Goal: Transaction & Acquisition: Register for event/course

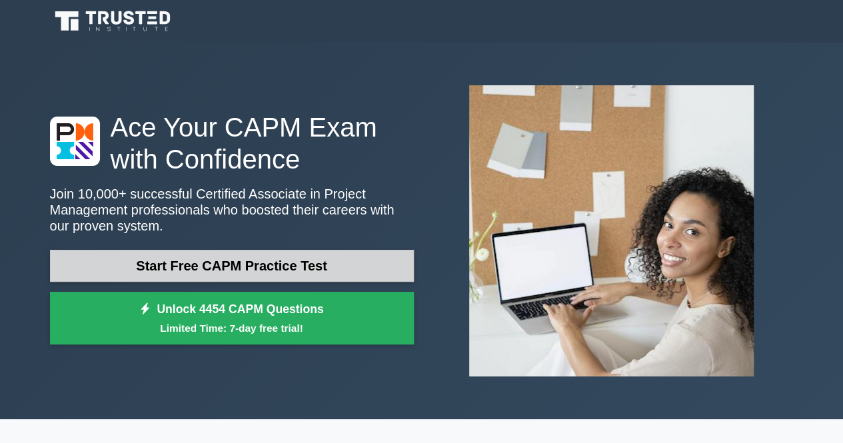
click at [317, 263] on link "Start Free CAPM Practice Test" at bounding box center [232, 266] width 364 height 32
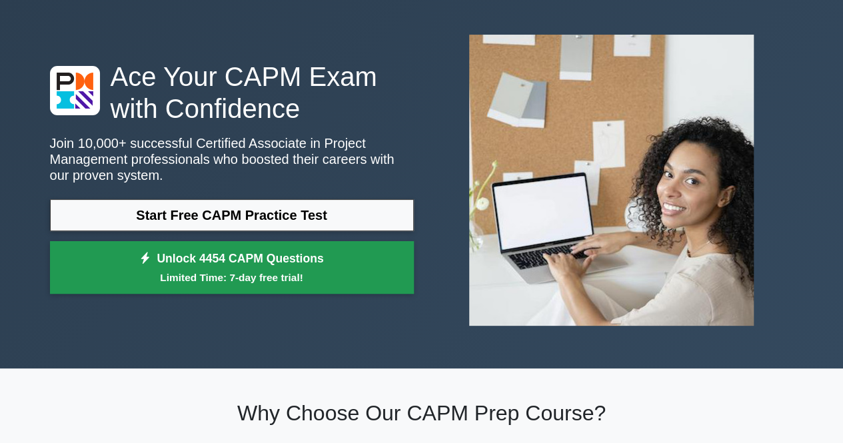
scroll to position [51, 0]
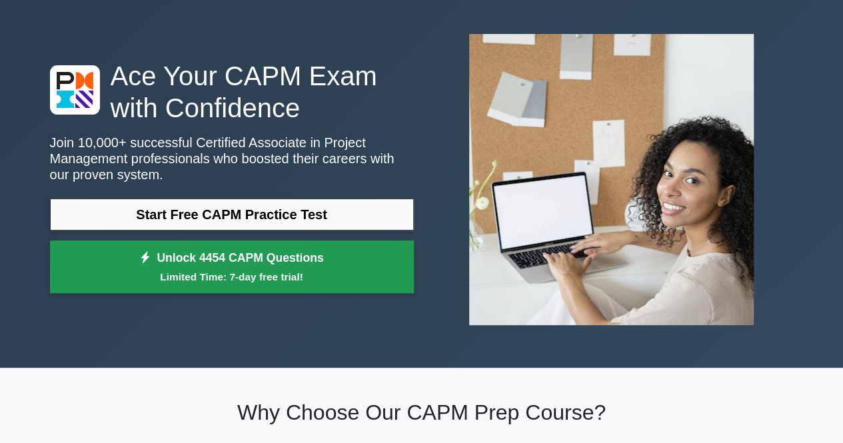
click at [279, 261] on link "Unlock 4454 CAPM Questions Limited Time: 7-day free trial!" at bounding box center [232, 267] width 364 height 53
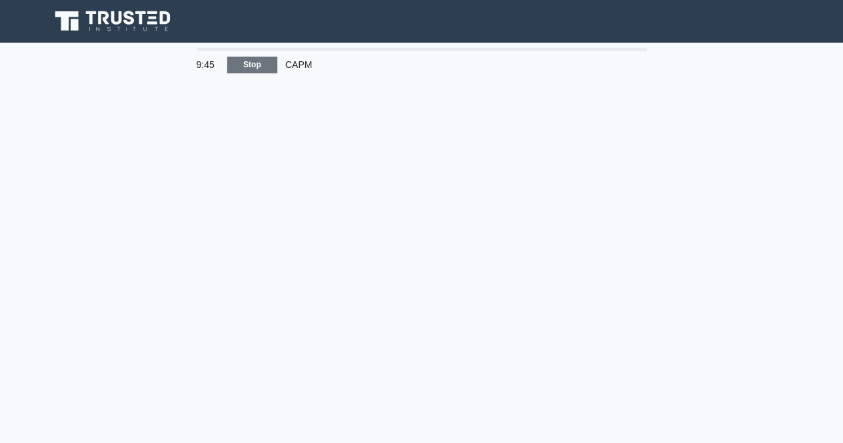
click at [261, 67] on link "Stop" at bounding box center [252, 65] width 50 height 17
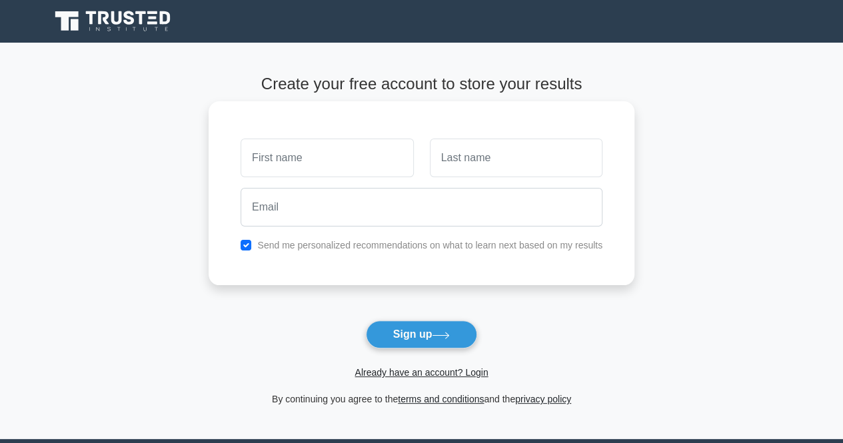
click at [333, 159] on input "text" at bounding box center [327, 158] width 173 height 39
type input "malaka"
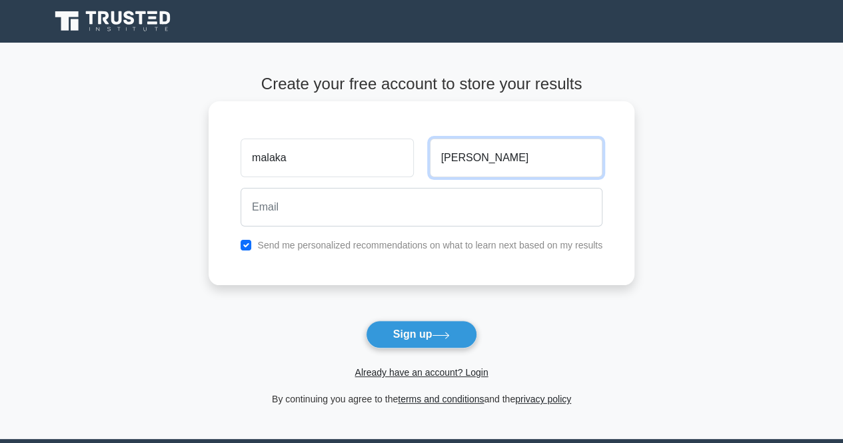
type input "[PERSON_NAME]"
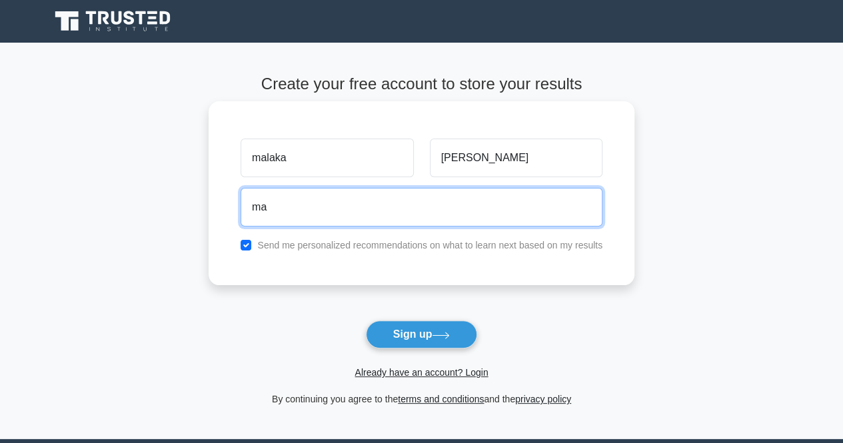
type input "m"
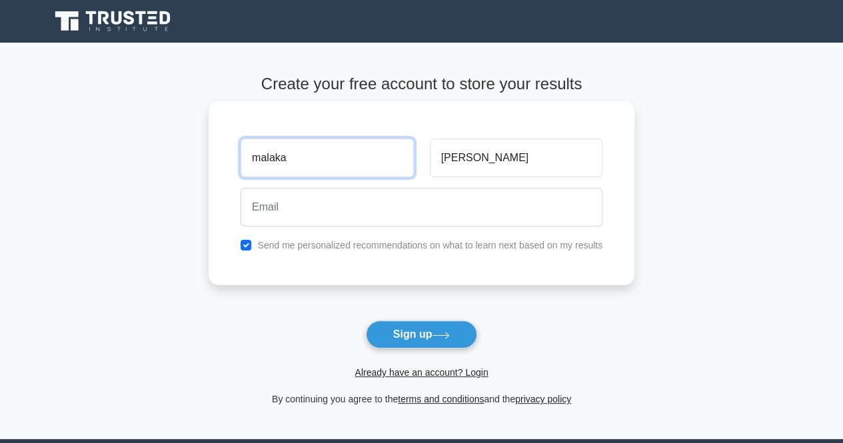
click at [333, 159] on input "malaka" at bounding box center [327, 158] width 173 height 39
type input "mario"
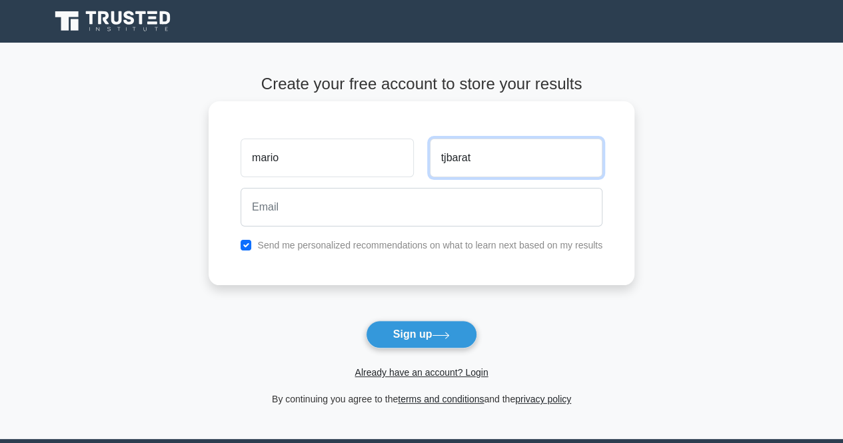
type input "tjbarat"
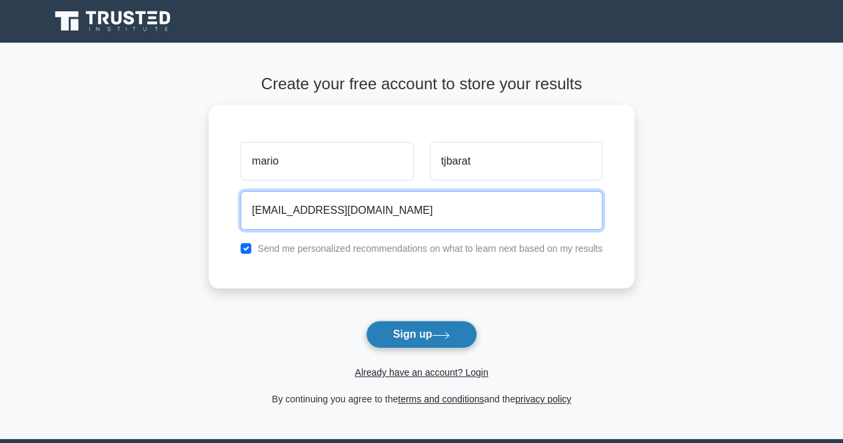
type input "[EMAIL_ADDRESS][DOMAIN_NAME]"
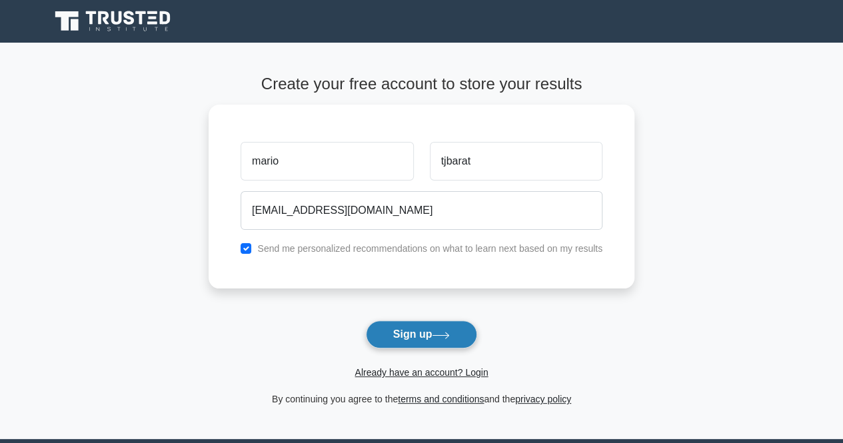
click at [424, 330] on button "Sign up" at bounding box center [422, 335] width 112 height 28
